Goal: Download file/media

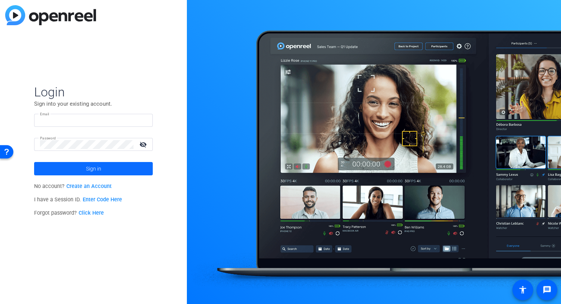
type input "[PERSON_NAME][DOMAIN_NAME][EMAIL_ADDRESS][PERSON_NAME][DOMAIN_NAME]"
click at [92, 169] on span "Sign in" at bounding box center [93, 168] width 15 height 19
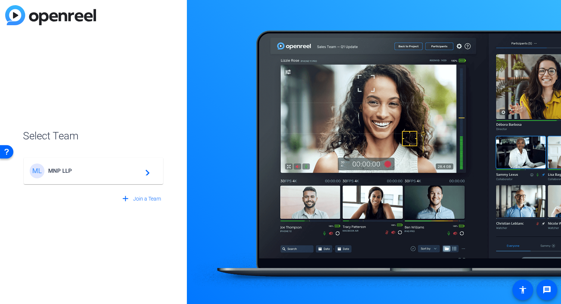
click at [62, 170] on span "MNP LLP" at bounding box center [94, 170] width 93 height 7
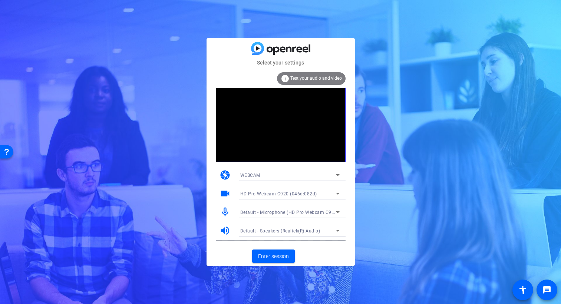
click at [381, 76] on div "Select your settings info Test your audio and video camera WEBCAM videocam HD P…" at bounding box center [280, 152] width 561 height 304
click at [342, 50] on mat-card-title at bounding box center [280, 48] width 148 height 13
click at [273, 255] on span "Enter session" at bounding box center [273, 256] width 31 height 8
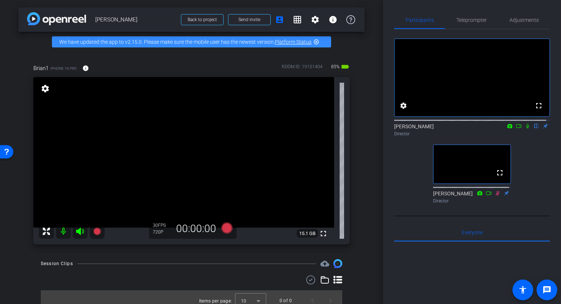
click at [515, 129] on icon at bounding box center [518, 125] width 6 height 5
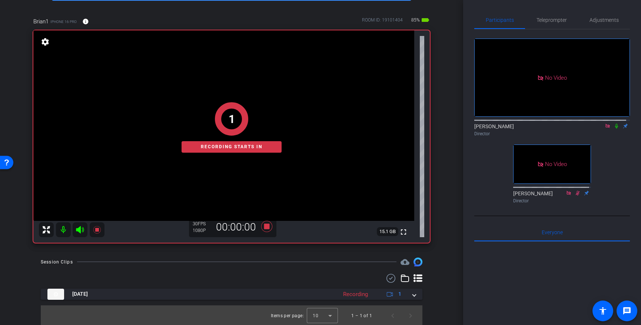
scroll to position [48, 0]
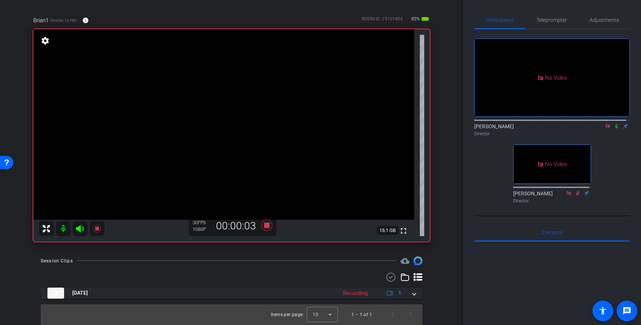
drag, startPoint x: 613, startPoint y: 132, endPoint x: 613, endPoint y: 139, distance: 6.3
click at [560, 129] on icon at bounding box center [617, 125] width 6 height 5
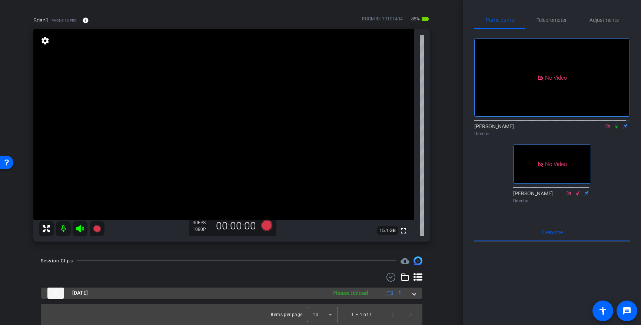
click at [413, 293] on span at bounding box center [414, 293] width 3 height 8
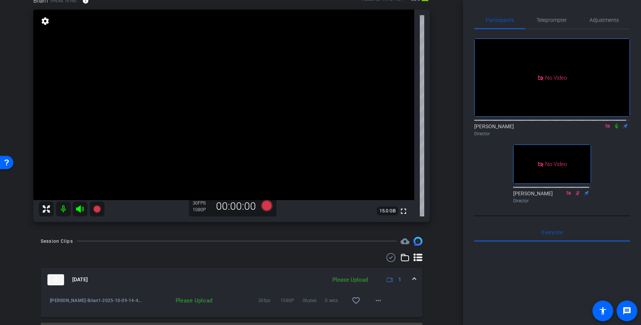
scroll to position [86, 0]
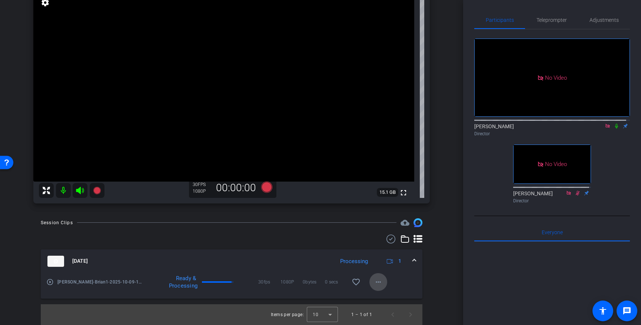
click at [375, 282] on mat-icon "more_horiz" at bounding box center [378, 282] width 9 height 9
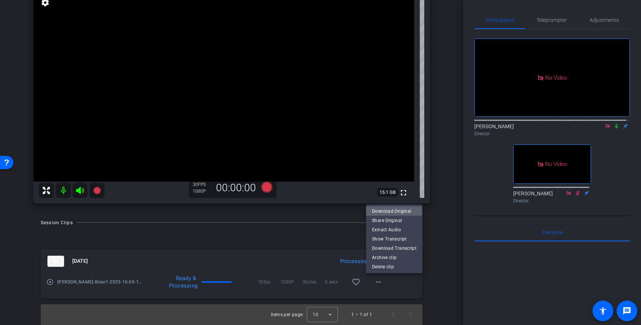
click at [390, 210] on span "Download Original" at bounding box center [394, 210] width 44 height 9
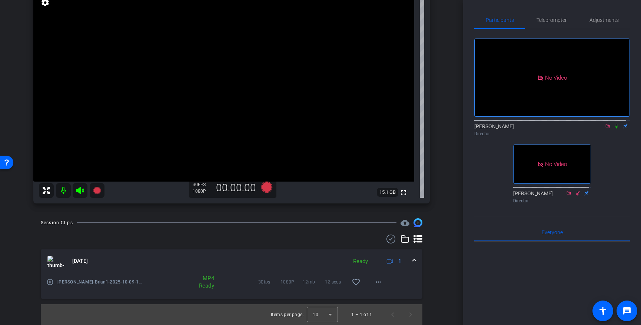
click at [560, 129] on icon at bounding box center [608, 125] width 6 height 5
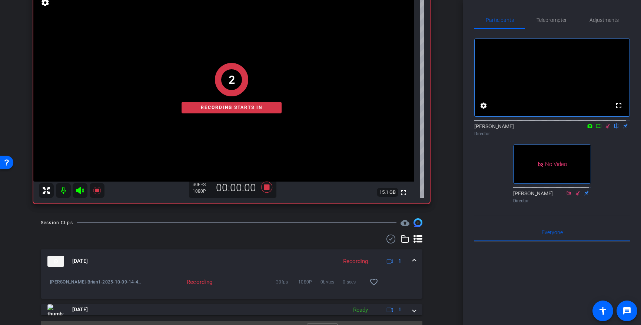
drag, startPoint x: 595, startPoint y: 134, endPoint x: 596, endPoint y: 144, distance: 10.5
click at [560, 129] on icon at bounding box center [599, 125] width 6 height 5
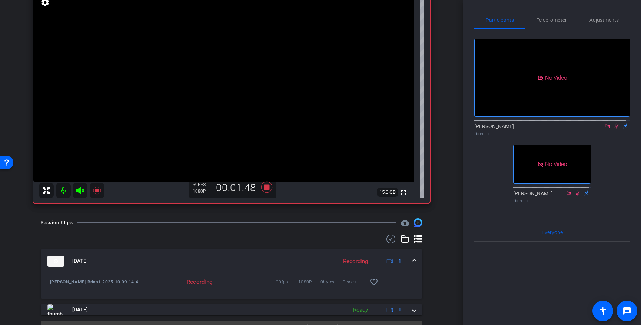
click at [560, 129] on icon at bounding box center [617, 125] width 6 height 5
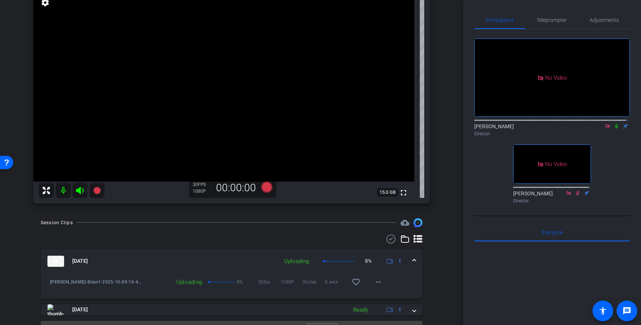
click at [560, 129] on icon at bounding box center [608, 125] width 6 height 5
click at [560, 129] on icon at bounding box center [599, 125] width 6 height 5
click at [560, 129] on icon at bounding box center [617, 125] width 6 height 5
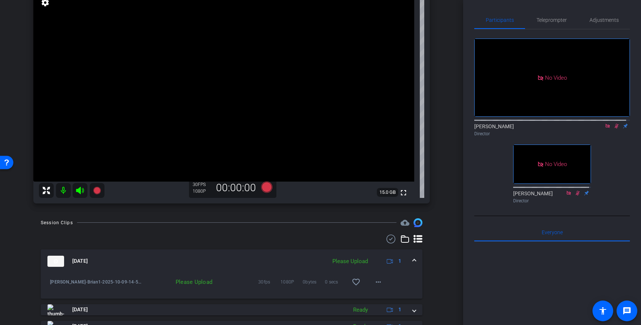
drag, startPoint x: 612, startPoint y: 132, endPoint x: 613, endPoint y: 147, distance: 14.8
click at [560, 129] on icon at bounding box center [617, 125] width 6 height 5
click at [560, 128] on icon at bounding box center [607, 126] width 4 height 4
click at [560, 129] on icon at bounding box center [608, 125] width 6 height 5
click at [560, 129] on icon at bounding box center [599, 125] width 6 height 5
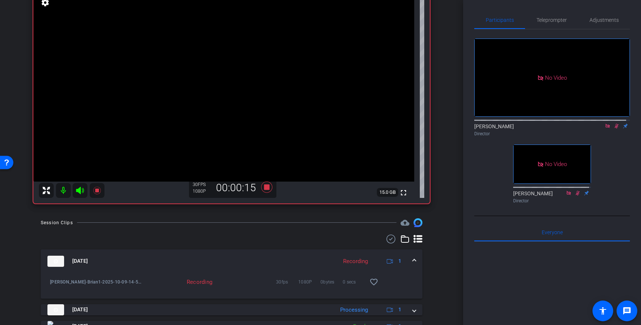
click at [560, 129] on icon at bounding box center [617, 125] width 6 height 5
click at [560, 129] on icon at bounding box center [616, 126] width 3 height 5
click at [560, 129] on icon at bounding box center [608, 125] width 6 height 5
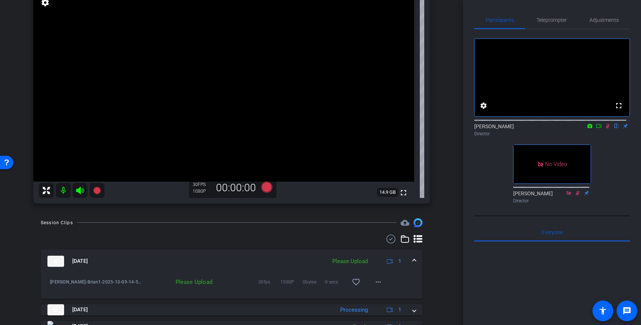
click at [560, 129] on icon at bounding box center [608, 125] width 6 height 5
click at [560, 129] on icon at bounding box center [599, 125] width 6 height 5
click at [560, 129] on icon at bounding box center [616, 126] width 3 height 5
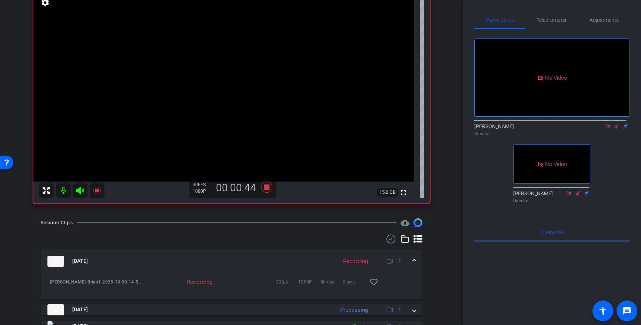
click at [560, 129] on icon at bounding box center [608, 125] width 6 height 5
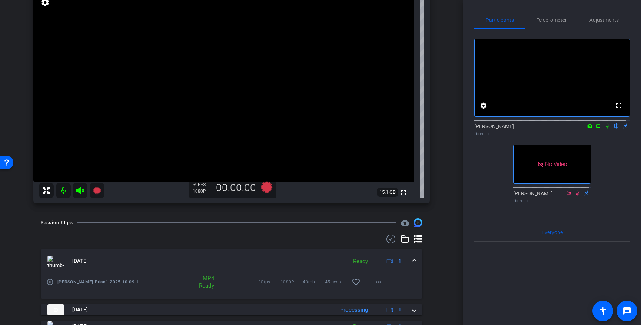
click at [560, 129] on icon at bounding box center [599, 125] width 6 height 5
click at [560, 129] on icon at bounding box center [617, 125] width 6 height 5
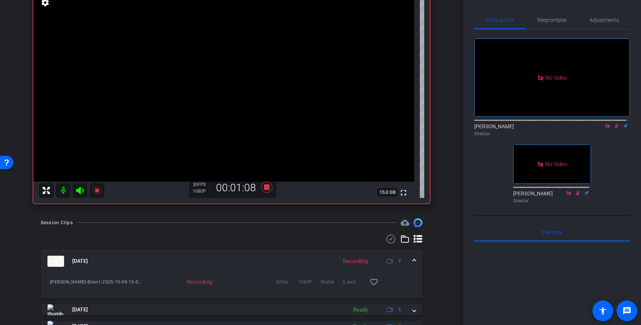
click at [560, 129] on icon at bounding box center [617, 125] width 6 height 5
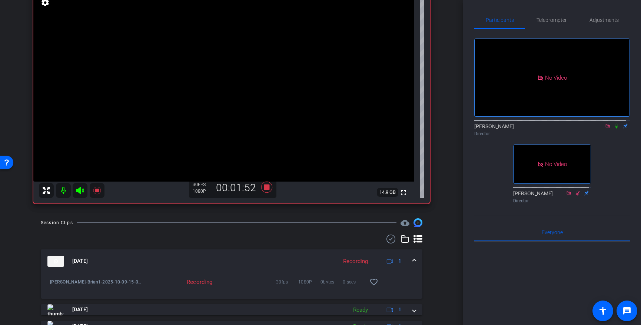
click at [560, 129] on icon at bounding box center [617, 125] width 6 height 5
click at [560, 129] on icon at bounding box center [617, 126] width 4 height 5
click at [560, 129] on icon at bounding box center [617, 125] width 6 height 5
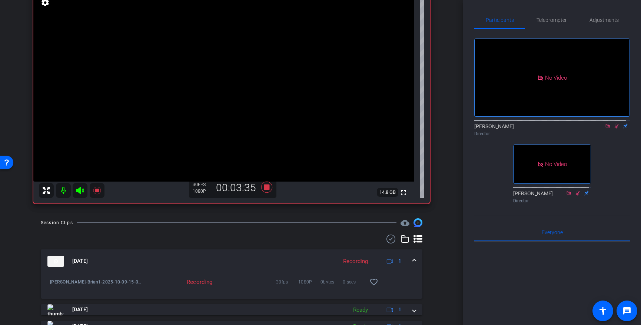
click at [560, 128] on icon at bounding box center [607, 126] width 4 height 4
click at [560, 129] on icon at bounding box center [608, 125] width 6 height 5
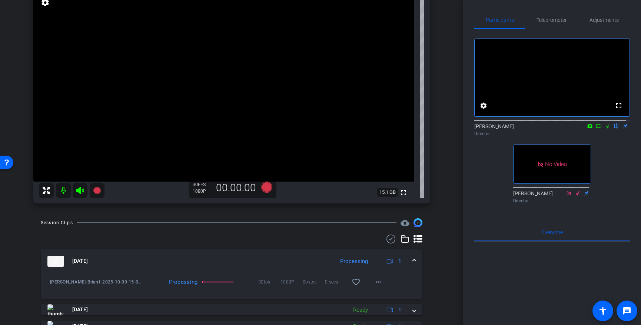
click at [560, 129] on icon at bounding box center [599, 125] width 6 height 5
drag, startPoint x: 613, startPoint y: 134, endPoint x: 612, endPoint y: 140, distance: 6.7
click at [560, 129] on icon at bounding box center [617, 125] width 6 height 5
click at [560, 129] on icon at bounding box center [608, 125] width 6 height 5
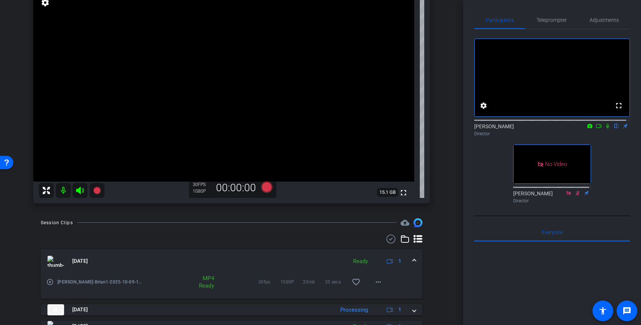
click at [560, 129] on icon at bounding box center [599, 125] width 6 height 5
click at [560, 129] on icon at bounding box center [617, 125] width 6 height 5
drag, startPoint x: 606, startPoint y: 133, endPoint x: 611, endPoint y: 146, distance: 13.4
click at [560, 137] on div "[PERSON_NAME] Director" at bounding box center [552, 130] width 156 height 14
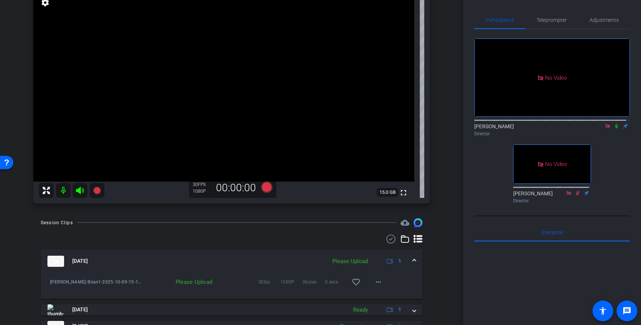
click at [560, 128] on icon at bounding box center [607, 126] width 4 height 4
click at [560, 129] on icon at bounding box center [599, 125] width 6 height 5
click at [560, 129] on icon at bounding box center [616, 126] width 3 height 5
click at [560, 129] on icon at bounding box center [617, 125] width 6 height 5
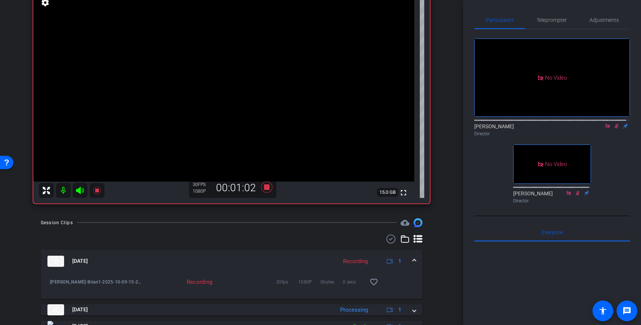
click at [560, 129] on icon at bounding box center [617, 125] width 6 height 5
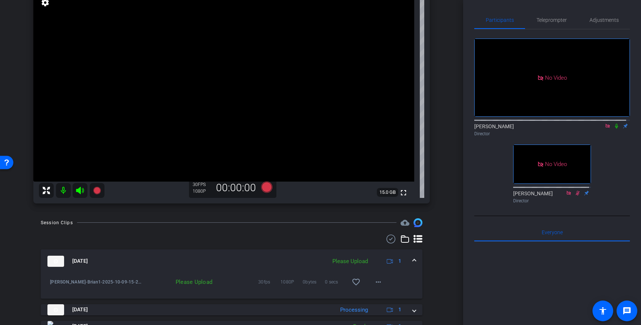
click at [560, 128] on icon at bounding box center [607, 126] width 4 height 4
click at [560, 129] on icon at bounding box center [599, 125] width 6 height 5
click at [560, 129] on icon at bounding box center [616, 126] width 3 height 5
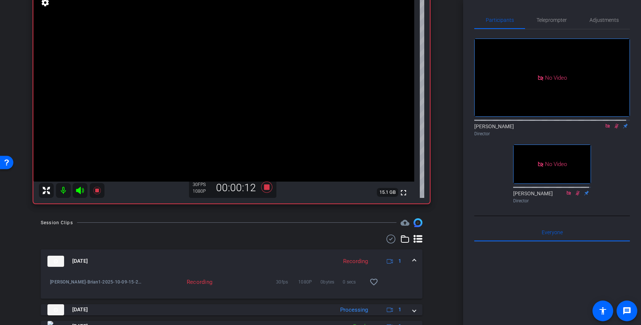
click at [560, 129] on icon at bounding box center [617, 126] width 4 height 5
click at [560, 129] on icon at bounding box center [616, 126] width 3 height 5
click at [560, 129] on icon at bounding box center [617, 125] width 6 height 5
click at [560, 128] on icon at bounding box center [607, 126] width 4 height 4
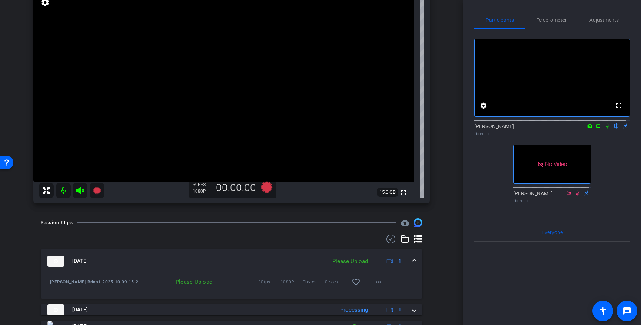
click at [560, 129] on icon at bounding box center [599, 125] width 6 height 5
drag, startPoint x: 614, startPoint y: 133, endPoint x: 611, endPoint y: 142, distance: 9.9
click at [560, 129] on icon at bounding box center [616, 126] width 3 height 5
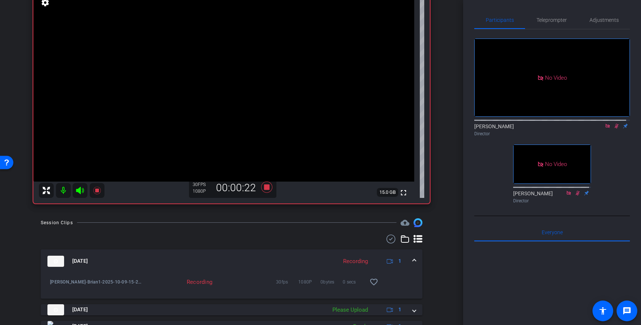
click at [560, 129] on icon at bounding box center [617, 125] width 6 height 5
click at [560, 129] on icon at bounding box center [608, 125] width 6 height 5
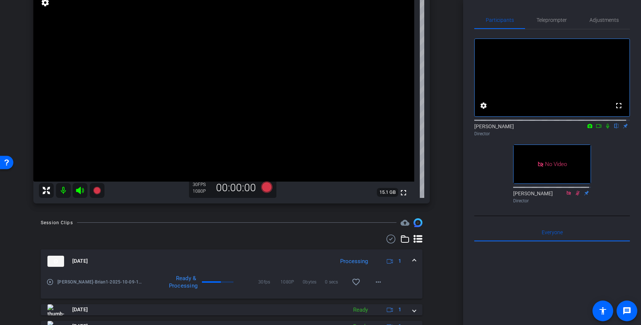
click at [560, 129] on icon at bounding box center [599, 125] width 6 height 5
click at [560, 129] on icon at bounding box center [617, 125] width 6 height 5
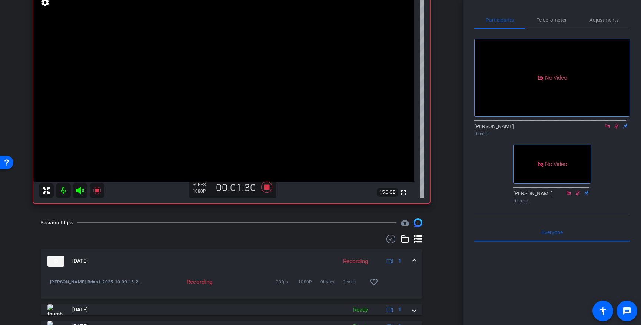
click at [560, 129] on icon at bounding box center [617, 125] width 6 height 5
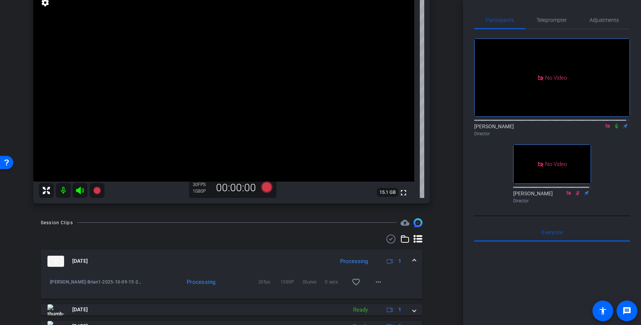
drag, startPoint x: 614, startPoint y: 133, endPoint x: 615, endPoint y: 143, distance: 10.4
click at [560, 129] on icon at bounding box center [617, 125] width 6 height 5
click at [560, 129] on mat-icon at bounding box center [607, 126] width 9 height 7
click at [560, 129] on icon at bounding box center [599, 125] width 6 height 5
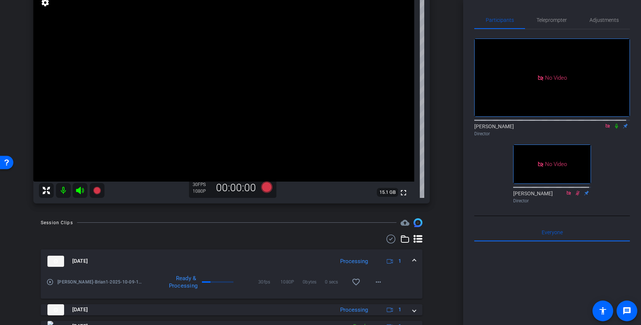
click at [560, 129] on icon at bounding box center [616, 126] width 3 height 5
click at [560, 129] on icon at bounding box center [617, 125] width 6 height 5
drag, startPoint x: 604, startPoint y: 134, endPoint x: 605, endPoint y: 138, distance: 3.7
click at [560, 128] on icon at bounding box center [607, 126] width 4 height 4
click at [560, 129] on icon at bounding box center [599, 125] width 6 height 5
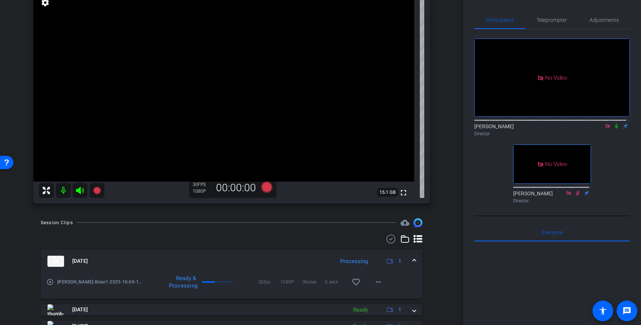
click at [560, 129] on icon at bounding box center [617, 125] width 6 height 5
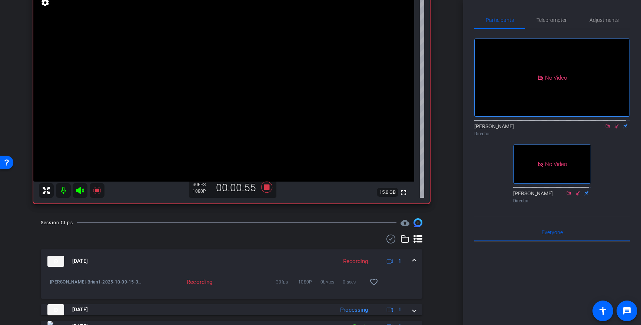
click at [560, 129] on icon at bounding box center [617, 125] width 6 height 5
click at [560, 129] on icon at bounding box center [608, 125] width 6 height 5
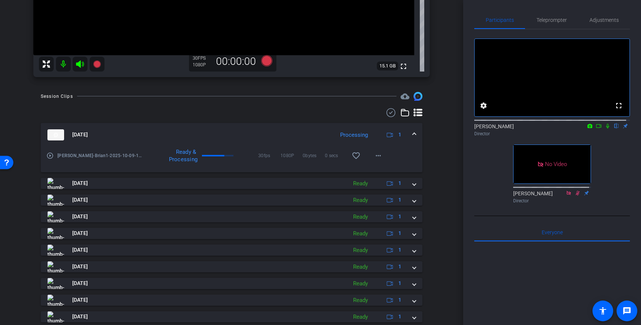
scroll to position [236, 0]
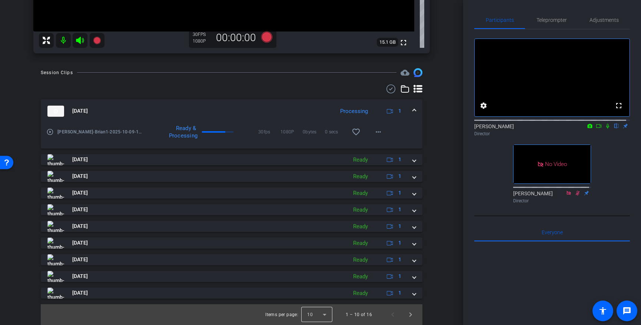
click at [322, 303] on div at bounding box center [316, 315] width 31 height 18
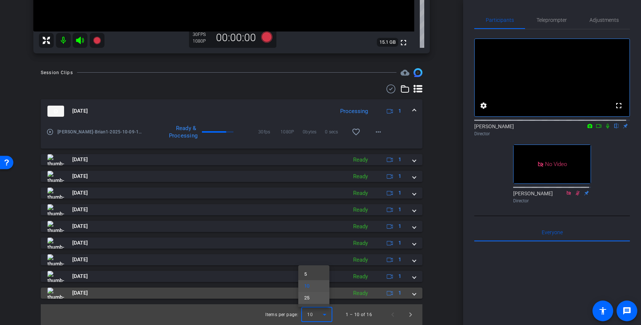
click at [315, 296] on mat-option "25" at bounding box center [313, 298] width 31 height 12
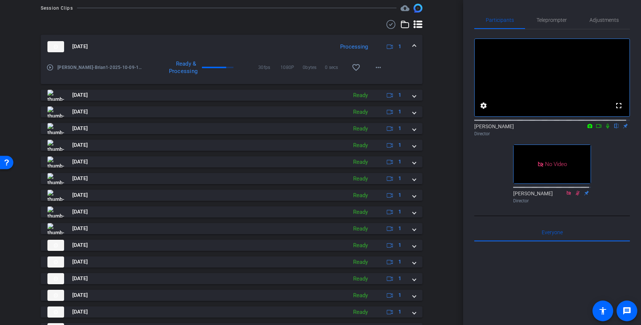
scroll to position [336, 0]
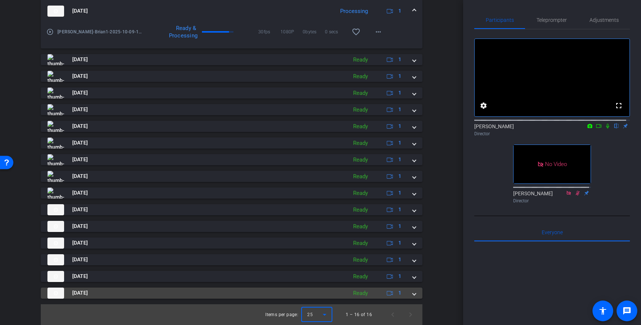
click at [413, 293] on span at bounding box center [414, 293] width 3 height 8
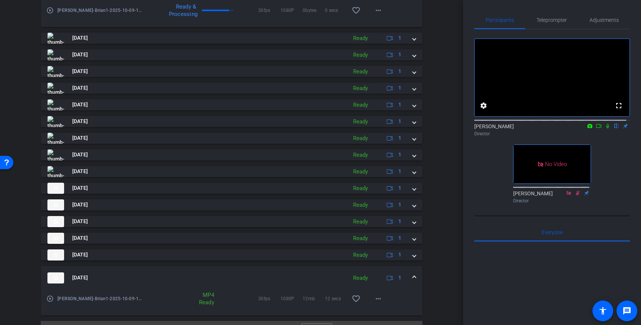
scroll to position [374, 0]
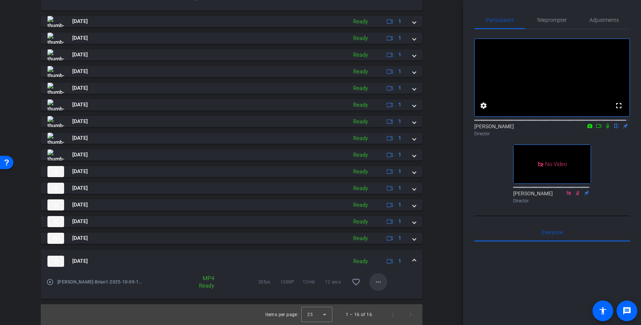
click at [376, 282] on mat-icon "more_horiz" at bounding box center [378, 282] width 9 height 9
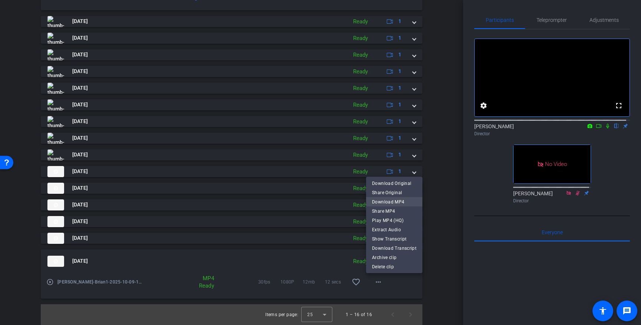
click at [392, 202] on span "Download MP4" at bounding box center [394, 201] width 44 height 9
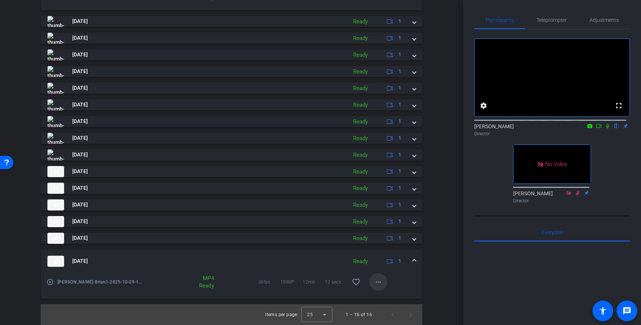
click at [377, 280] on mat-icon "more_horiz" at bounding box center [378, 282] width 9 height 9
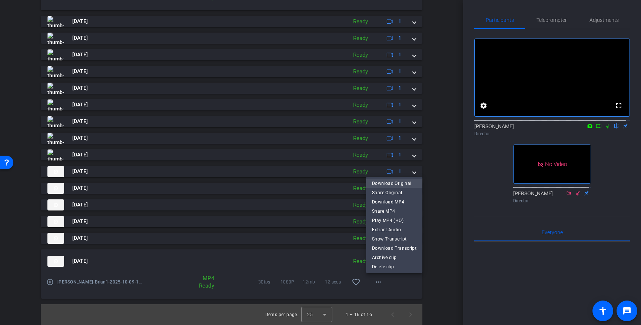
click at [393, 183] on span "Download Original" at bounding box center [394, 183] width 44 height 9
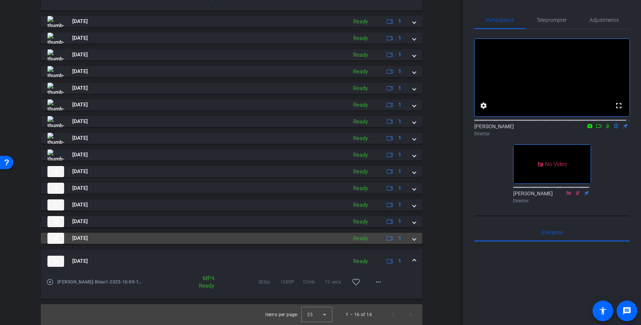
click at [413, 238] on span at bounding box center [414, 238] width 3 height 8
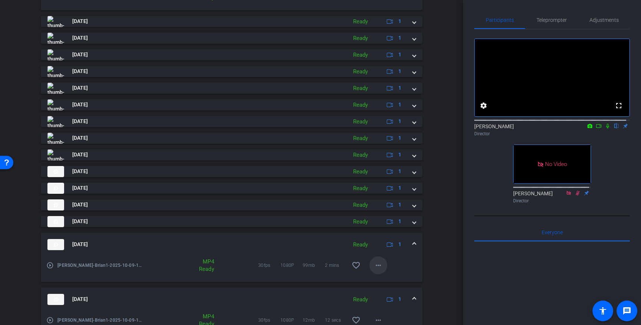
click at [374, 265] on mat-icon "more_horiz" at bounding box center [378, 265] width 9 height 9
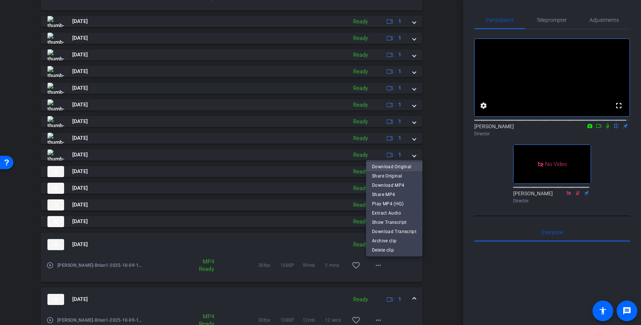
click at [393, 166] on span "Download Original" at bounding box center [394, 166] width 44 height 9
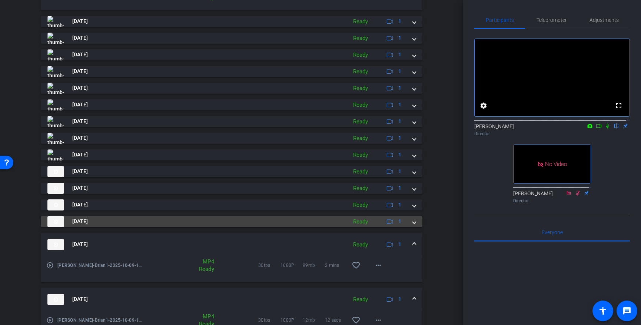
click at [412, 221] on mat-expansion-panel-header "[DATE] Ready 1" at bounding box center [232, 221] width 382 height 11
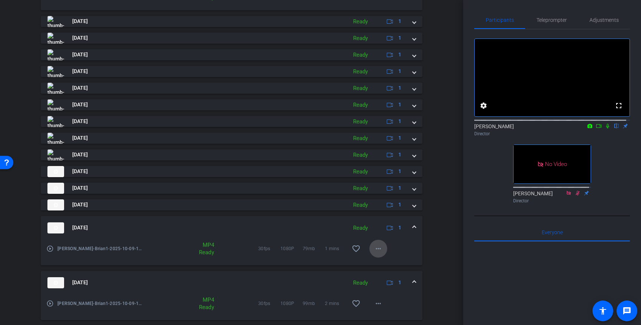
click at [375, 247] on mat-icon "more_horiz" at bounding box center [378, 248] width 9 height 9
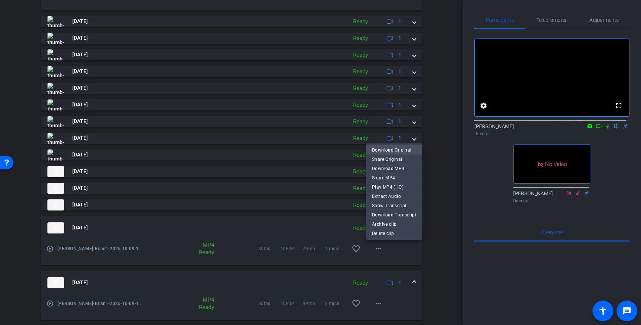
click at [386, 150] on span "Download Original" at bounding box center [394, 149] width 44 height 9
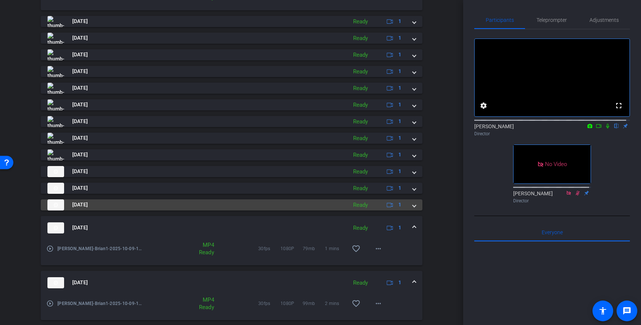
click at [413, 206] on span at bounding box center [414, 205] width 3 height 8
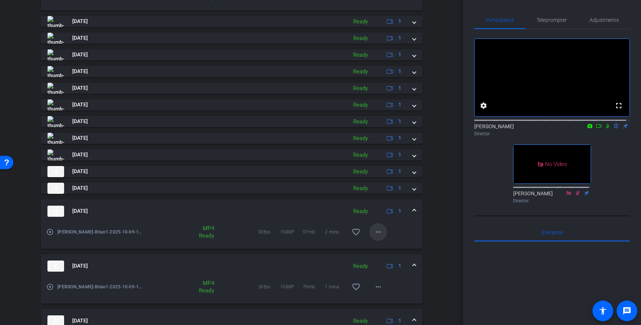
click at [376, 231] on mat-icon "more_horiz" at bounding box center [378, 231] width 9 height 9
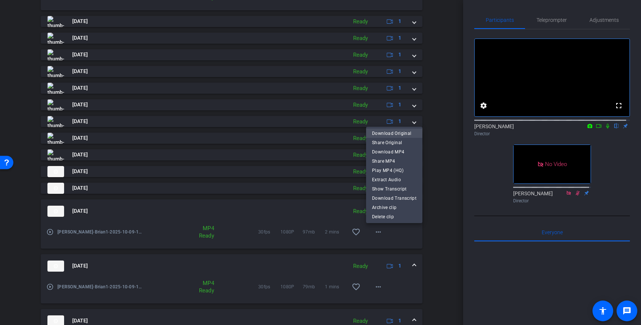
click at [386, 132] on span "Download Original" at bounding box center [394, 133] width 44 height 9
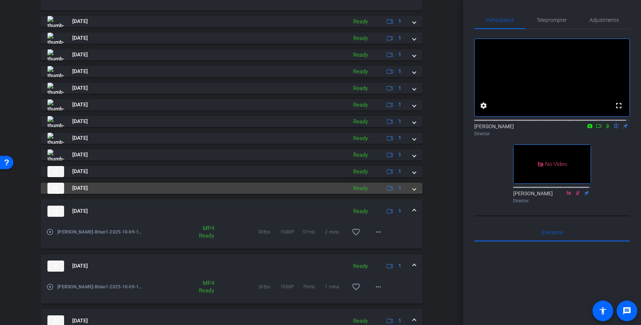
click at [413, 189] on span at bounding box center [414, 188] width 3 height 8
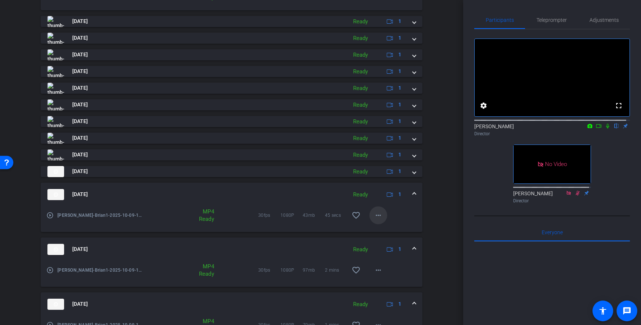
click at [376, 214] on mat-icon "more_horiz" at bounding box center [378, 215] width 9 height 9
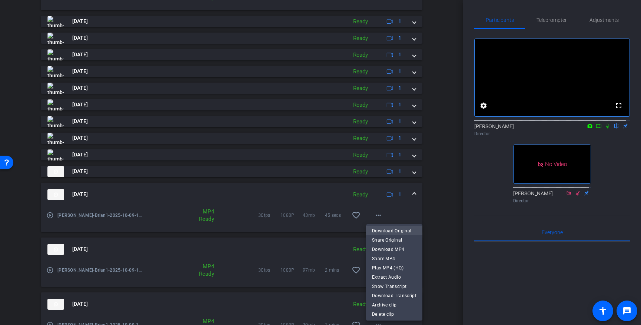
click at [385, 228] on span "Download Original" at bounding box center [394, 230] width 44 height 9
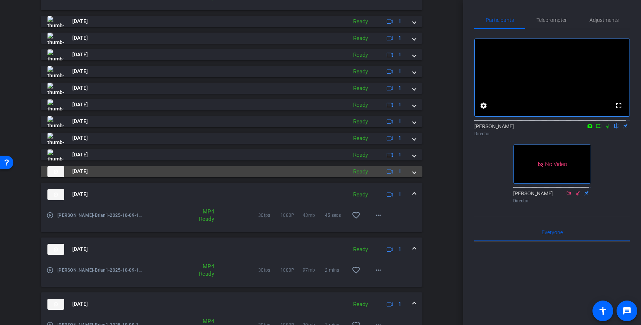
click at [413, 171] on span at bounding box center [414, 171] width 3 height 8
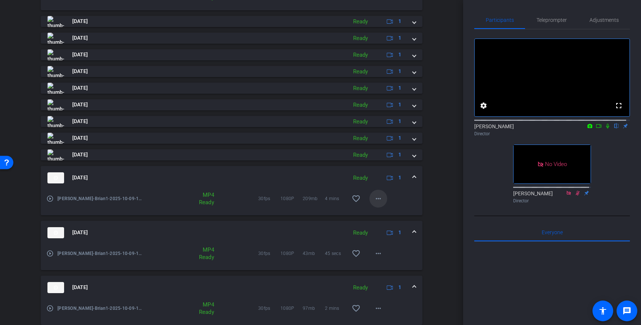
click at [374, 198] on mat-icon "more_horiz" at bounding box center [378, 198] width 9 height 9
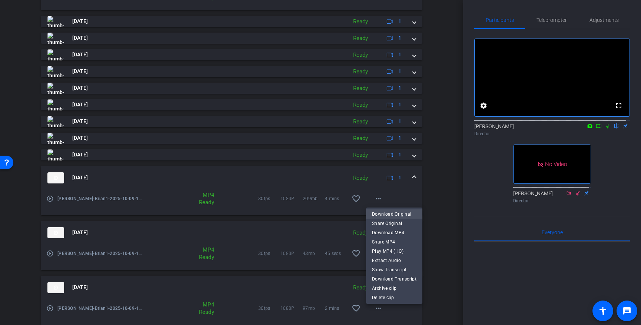
click at [383, 213] on span "Download Original" at bounding box center [394, 213] width 44 height 9
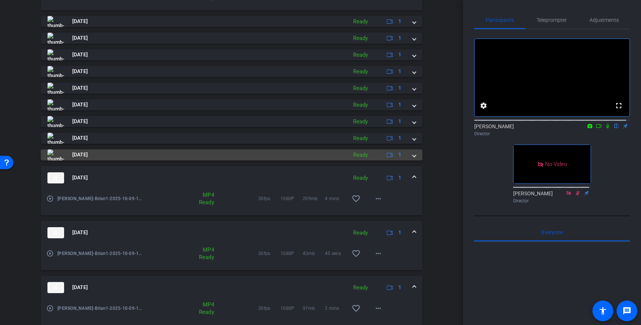
click at [413, 155] on span at bounding box center [414, 155] width 3 height 8
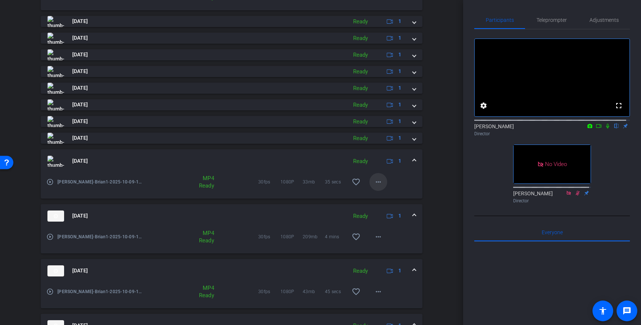
click at [375, 181] on mat-icon "more_horiz" at bounding box center [378, 181] width 9 height 9
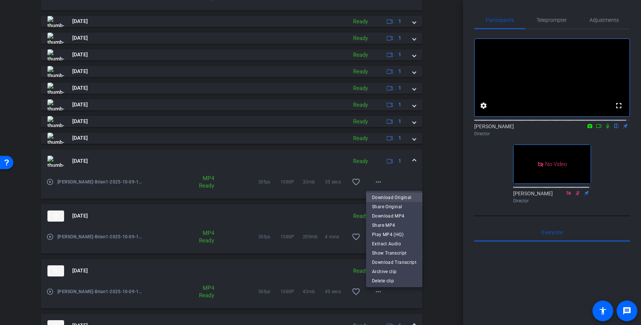
click at [390, 196] on span "Download Original" at bounding box center [394, 197] width 44 height 9
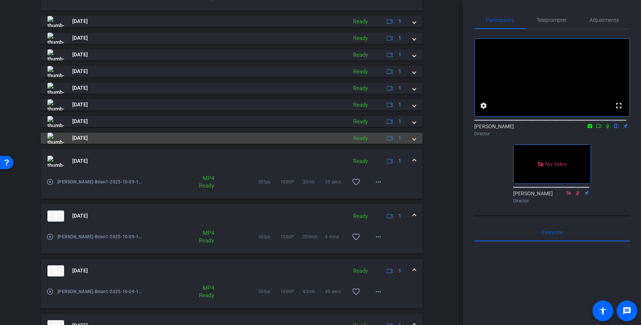
click at [413, 139] on span at bounding box center [414, 138] width 3 height 8
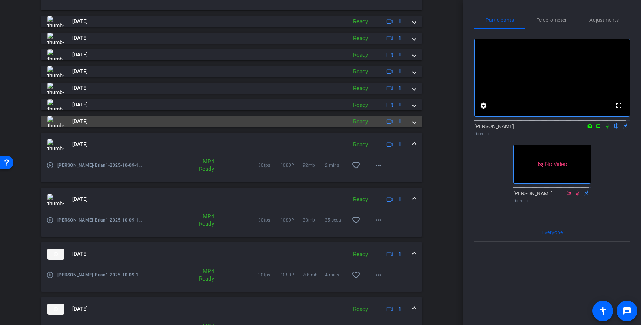
click at [413, 122] on span at bounding box center [414, 121] width 3 height 8
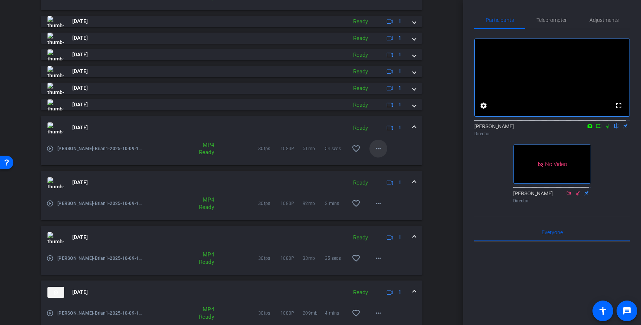
click at [375, 147] on mat-icon "more_horiz" at bounding box center [378, 148] width 9 height 9
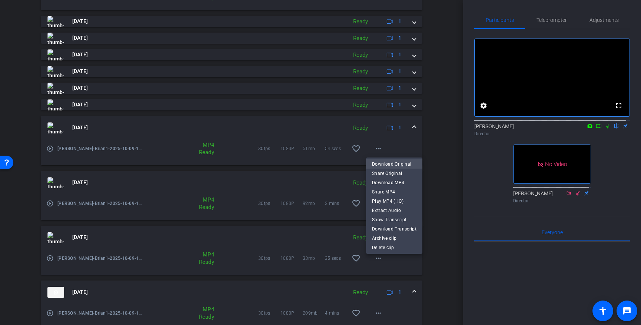
click at [385, 162] on span "Download Original" at bounding box center [394, 163] width 44 height 9
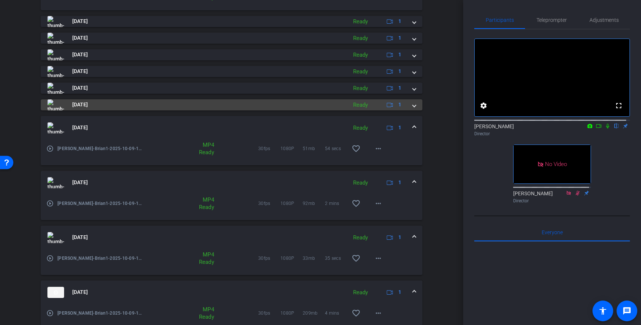
click at [413, 105] on span at bounding box center [414, 105] width 3 height 8
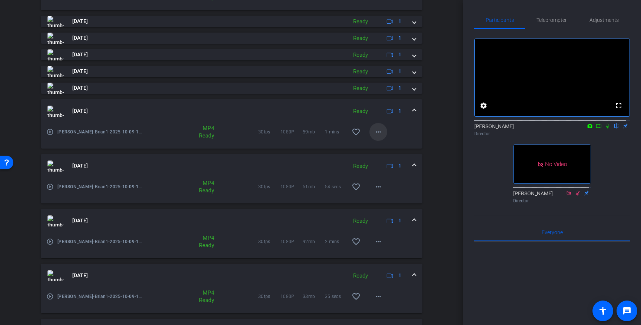
click at [374, 132] on mat-icon "more_horiz" at bounding box center [378, 131] width 9 height 9
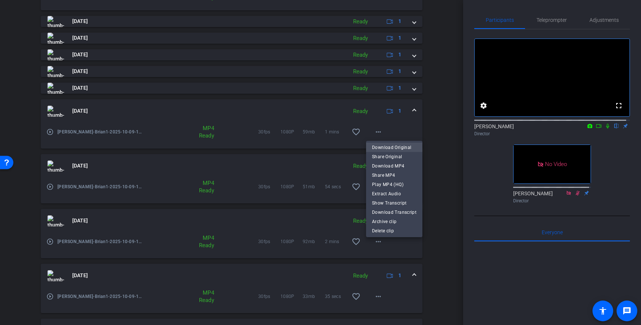
click at [397, 147] on span "Download Original" at bounding box center [394, 147] width 44 height 9
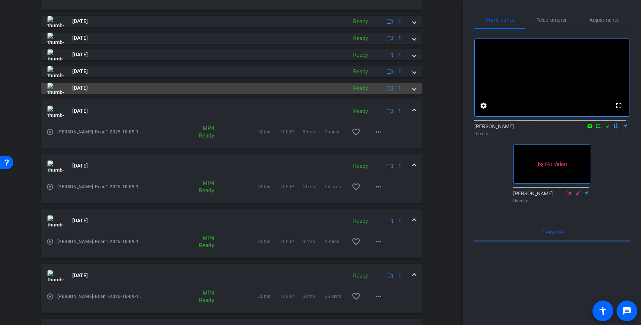
click at [413, 87] on span at bounding box center [414, 88] width 3 height 8
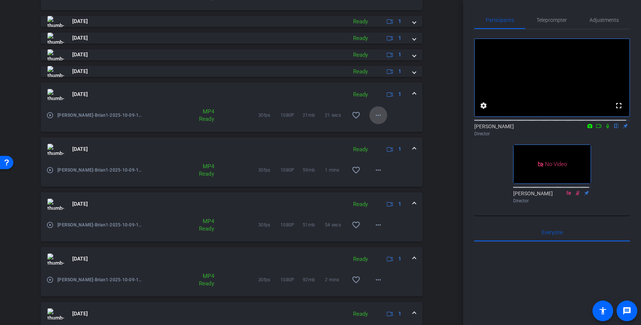
click at [375, 114] on mat-icon "more_horiz" at bounding box center [378, 115] width 9 height 9
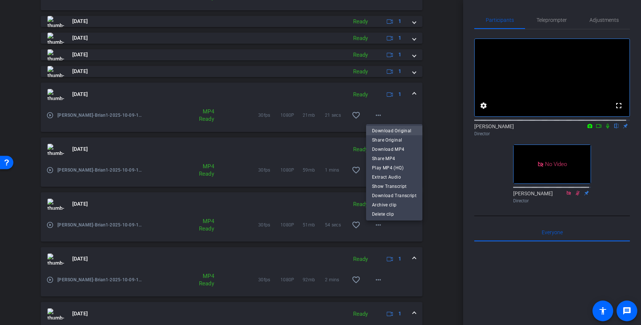
click at [392, 130] on span "Download Original" at bounding box center [394, 130] width 44 height 9
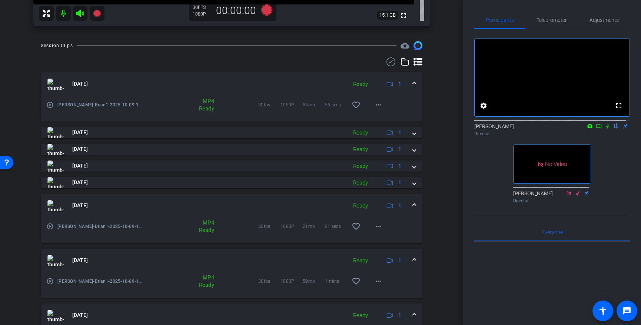
scroll to position [189, 0]
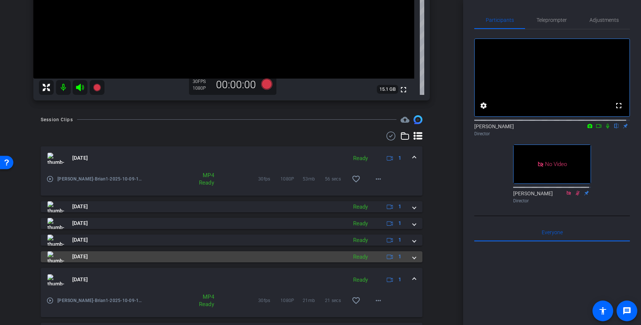
click at [413, 256] on span at bounding box center [414, 257] width 3 height 8
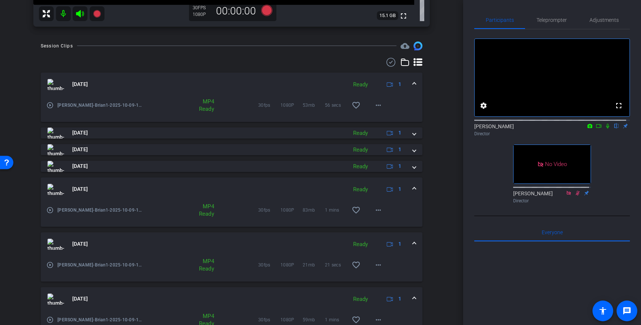
scroll to position [263, 0]
click at [377, 210] on mat-icon "more_horiz" at bounding box center [378, 209] width 9 height 9
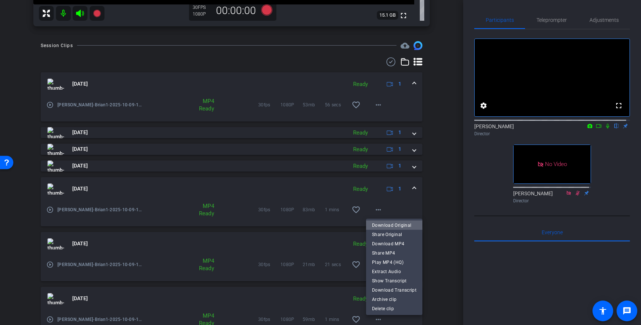
click at [394, 225] on span "Download Original" at bounding box center [394, 224] width 44 height 9
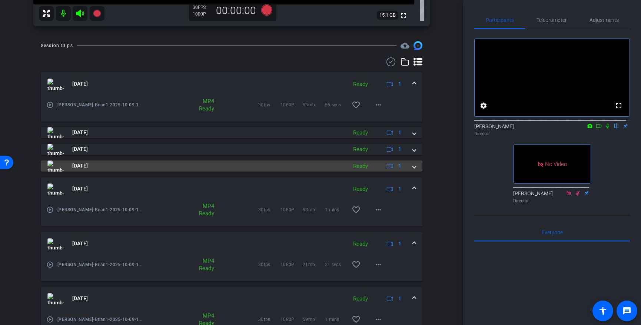
click at [413, 166] on span at bounding box center [414, 166] width 3 height 8
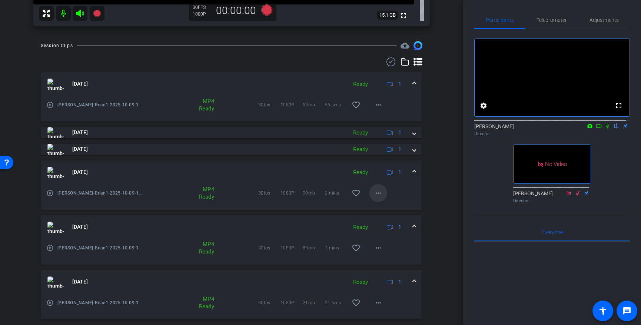
click at [375, 192] on mat-icon "more_horiz" at bounding box center [378, 193] width 9 height 9
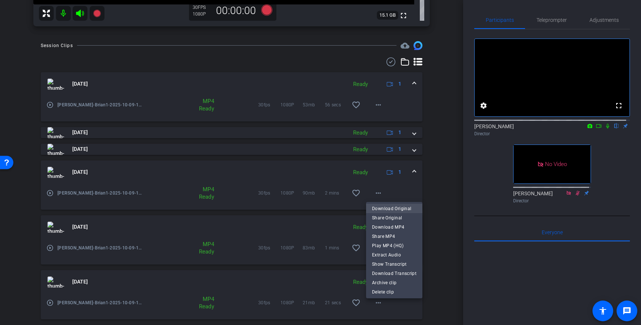
click at [393, 208] on span "Download Original" at bounding box center [394, 208] width 44 height 9
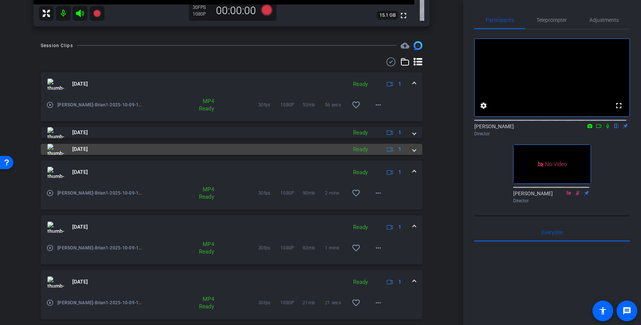
click at [413, 149] on span at bounding box center [414, 149] width 3 height 8
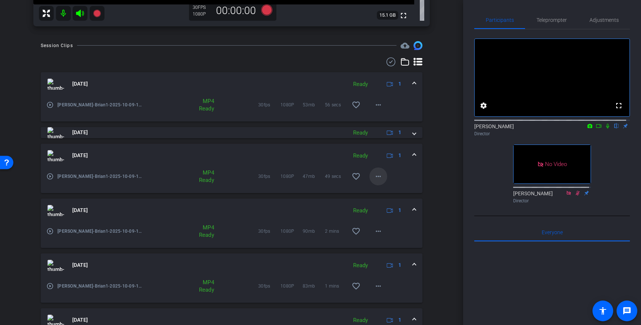
click at [376, 175] on mat-icon "more_horiz" at bounding box center [378, 176] width 9 height 9
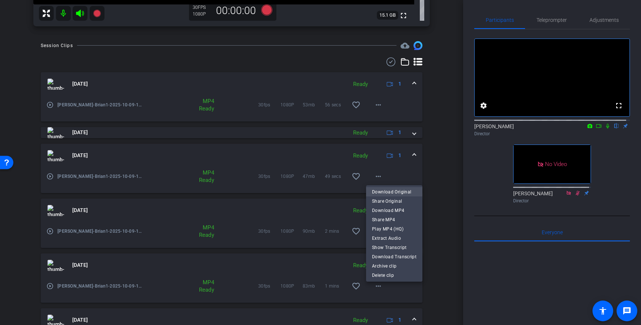
click at [400, 190] on span "Download Original" at bounding box center [394, 191] width 44 height 9
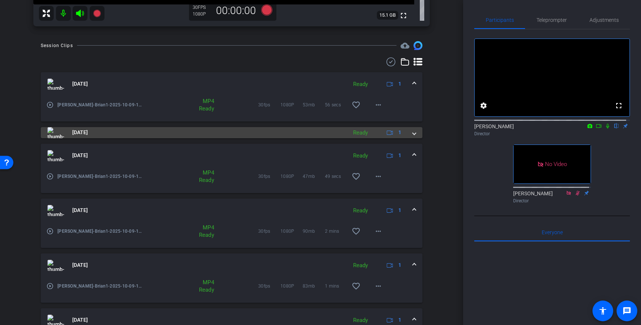
click at [413, 133] on span at bounding box center [414, 133] width 3 height 8
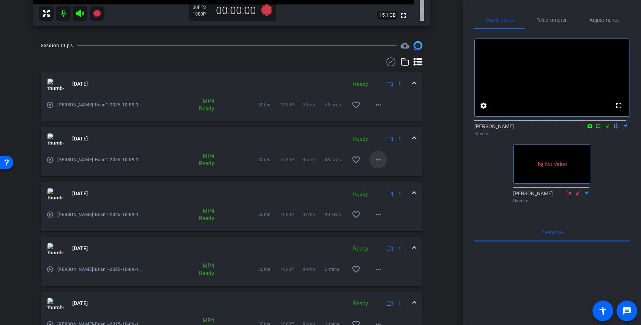
click at [376, 158] on mat-icon "more_horiz" at bounding box center [378, 159] width 9 height 9
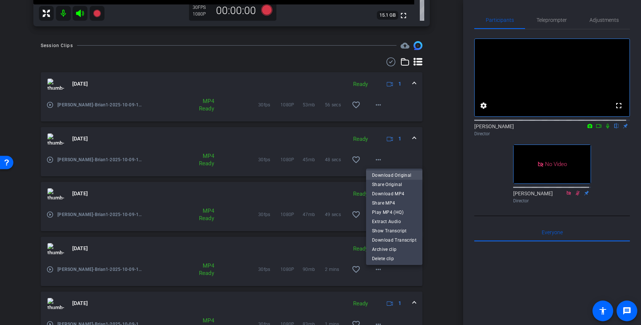
click at [401, 173] on span "Download Original" at bounding box center [394, 174] width 44 height 9
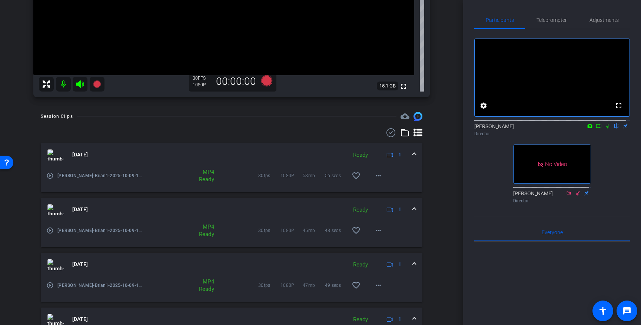
scroll to position [189, 0]
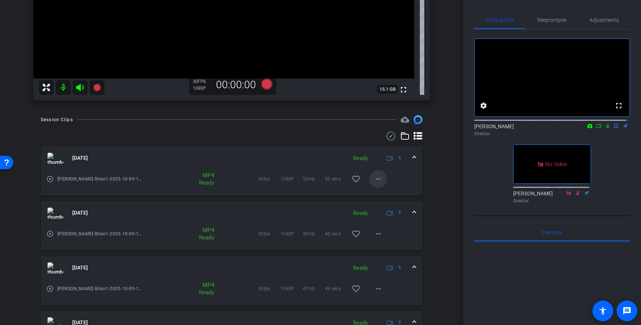
click at [376, 180] on mat-icon "more_horiz" at bounding box center [378, 179] width 9 height 9
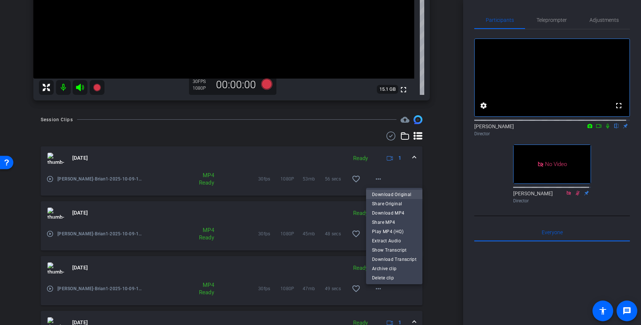
click at [387, 193] on span "Download Original" at bounding box center [394, 194] width 44 height 9
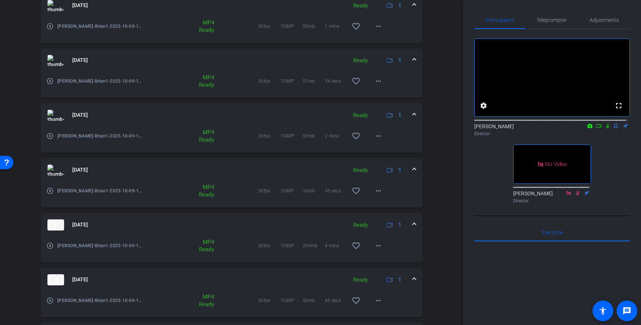
scroll to position [708, 0]
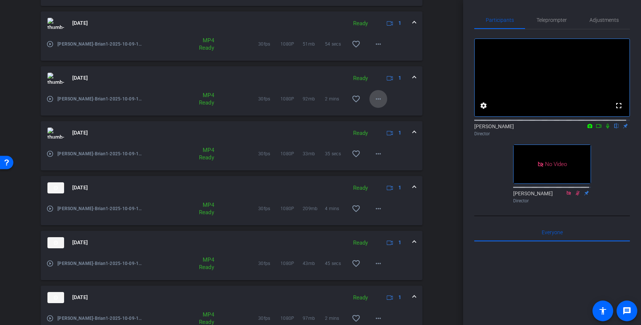
click at [376, 98] on mat-icon "more_horiz" at bounding box center [378, 98] width 9 height 9
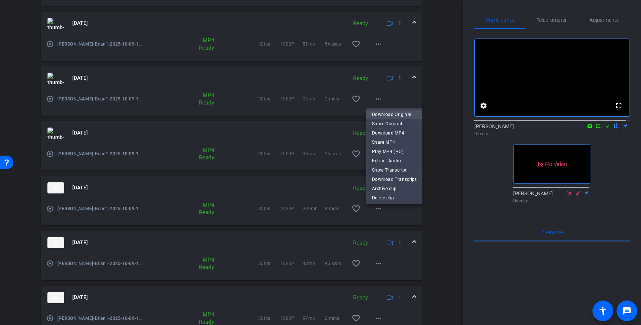
click at [379, 114] on span "Download Original" at bounding box center [394, 114] width 44 height 9
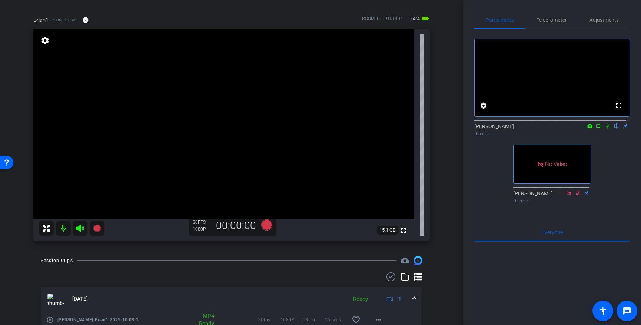
scroll to position [0, 0]
